Goal: Check status: Check status

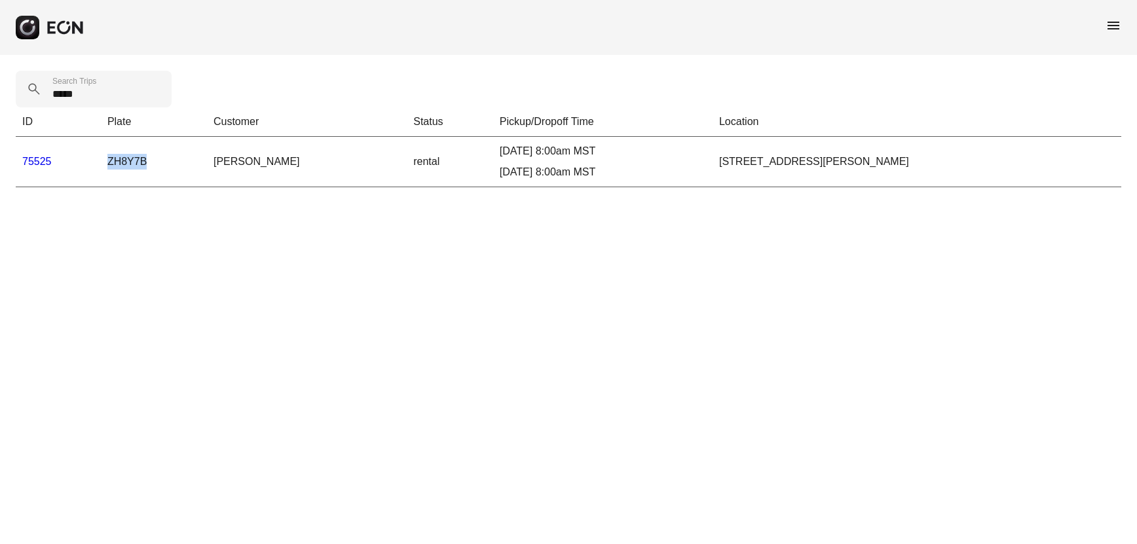
drag, startPoint x: 121, startPoint y: 161, endPoint x: 172, endPoint y: 160, distance: 50.4
click at [172, 160] on td "ZH8Y7B" at bounding box center [154, 162] width 106 height 50
copy td "ZH8Y7B"
click at [613, 203] on html "menu ***** Search Trips ID Plate Customer Status Pickup/Dropoff Time Location 7…" at bounding box center [568, 101] width 1137 height 203
drag, startPoint x: 155, startPoint y: 167, endPoint x: 180, endPoint y: 166, distance: 24.9
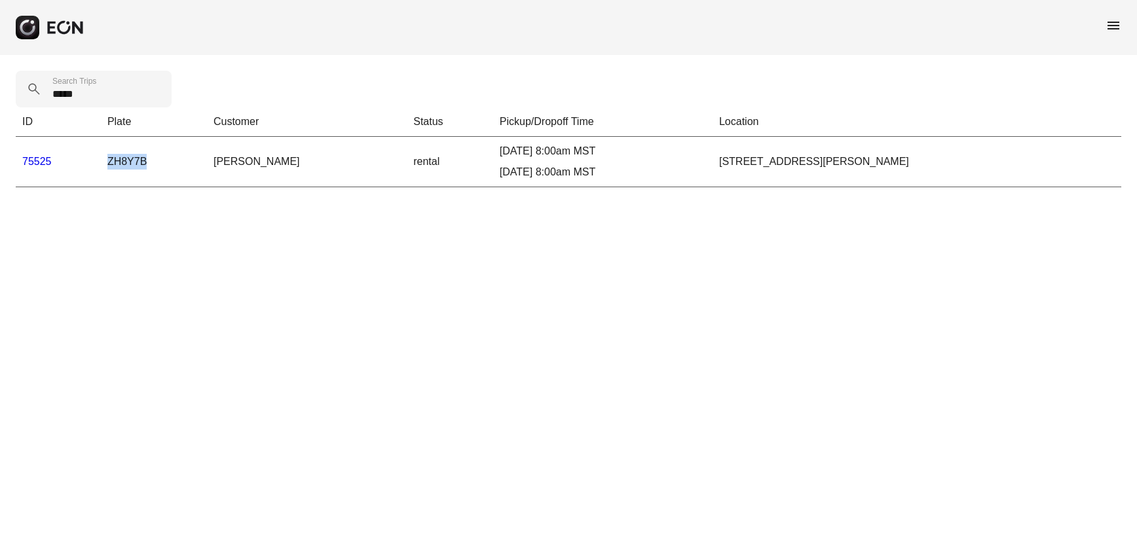
click at [180, 166] on tr "75525 ZH8Y7B [PERSON_NAME] rental [DATE] 8:00am MST [DATE] 8:00am MST [STREET_A…" at bounding box center [569, 162] width 1106 height 50
copy tr "ZH8Y7B"
click at [35, 164] on link "75525" at bounding box center [36, 161] width 29 height 11
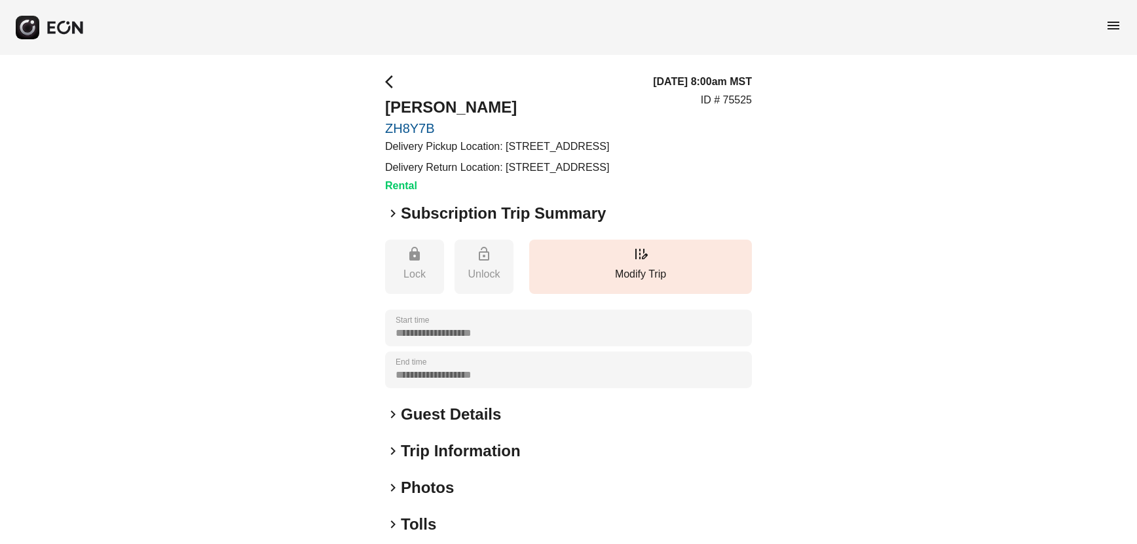
click at [442, 425] on h2 "Guest Details" at bounding box center [451, 414] width 100 height 21
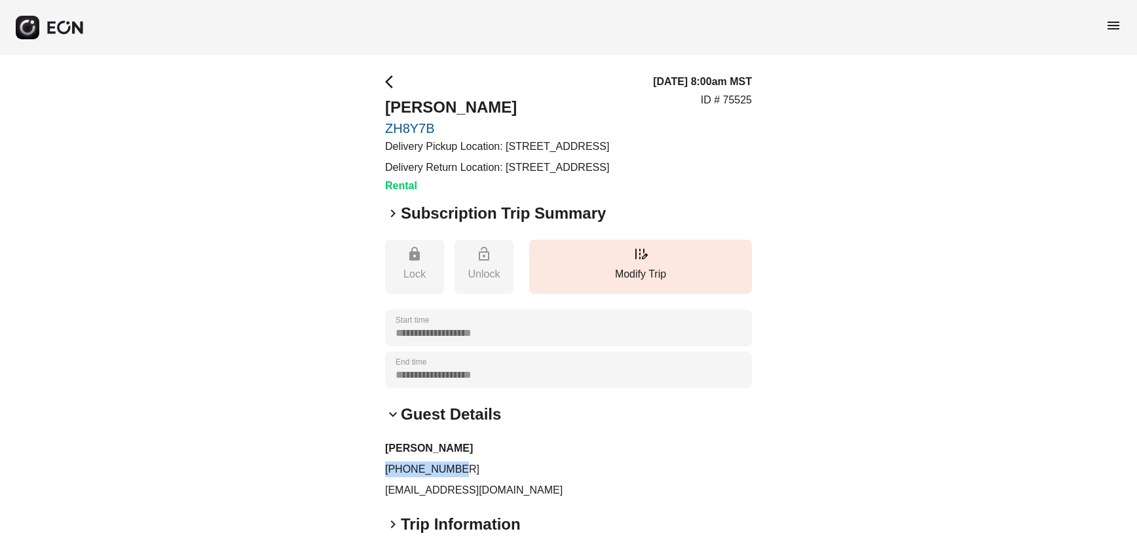
drag, startPoint x: 384, startPoint y: 501, endPoint x: 517, endPoint y: 504, distance: 133.6
click at [517, 504] on div "**********" at bounding box center [568, 401] width 1137 height 693
copy p "[PHONE_NUMBER]"
